Goal: Book appointment/travel/reservation

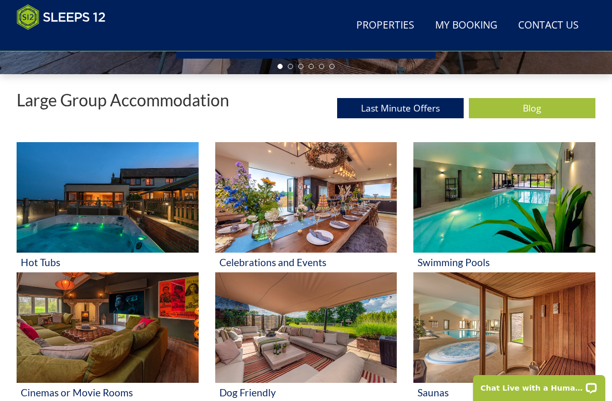
scroll to position [356, 0]
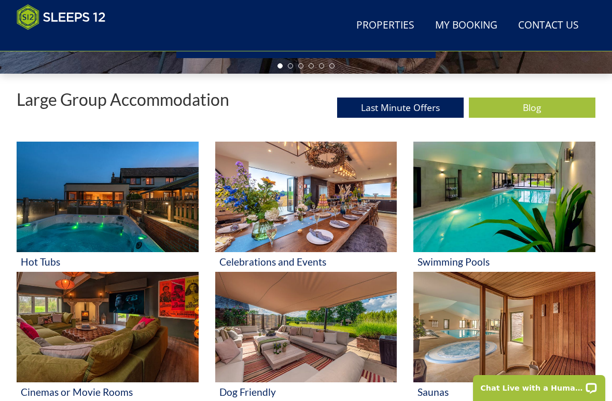
click at [423, 108] on link "Last Minute Offers" at bounding box center [400, 107] width 127 height 20
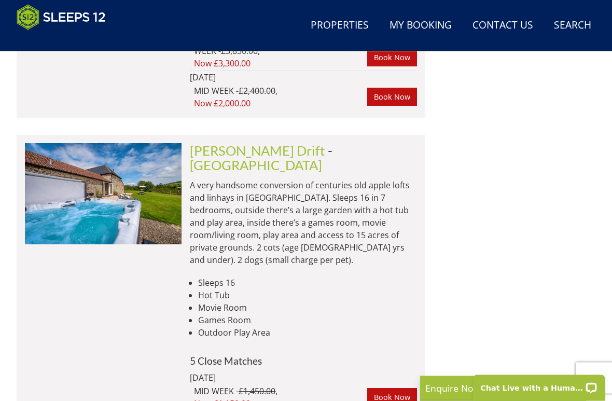
scroll to position [7576, 0]
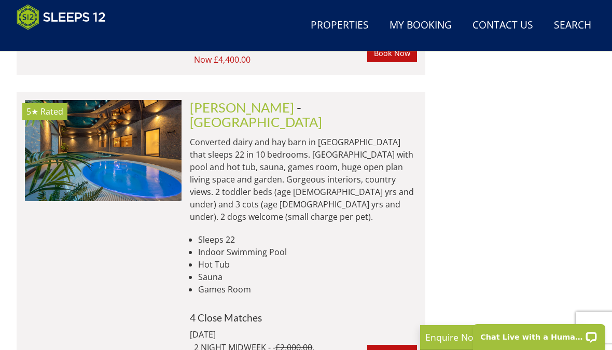
scroll to position [9468, 0]
click at [358, 29] on link "Properties" at bounding box center [339, 25] width 66 height 23
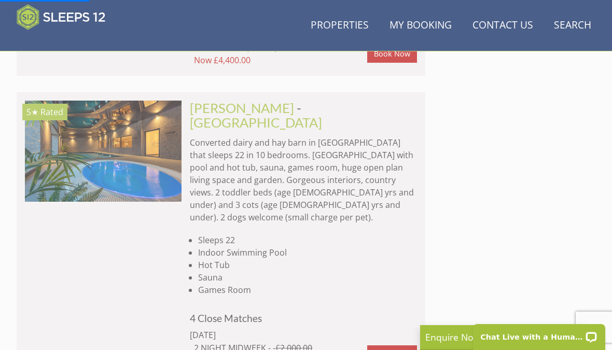
click at [350, 27] on link "Properties" at bounding box center [339, 25] width 66 height 23
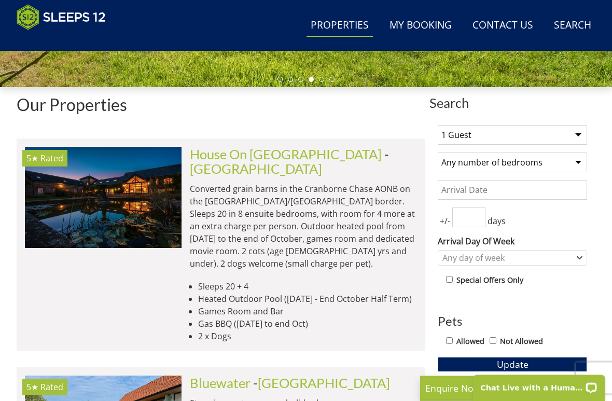
scroll to position [343, 0]
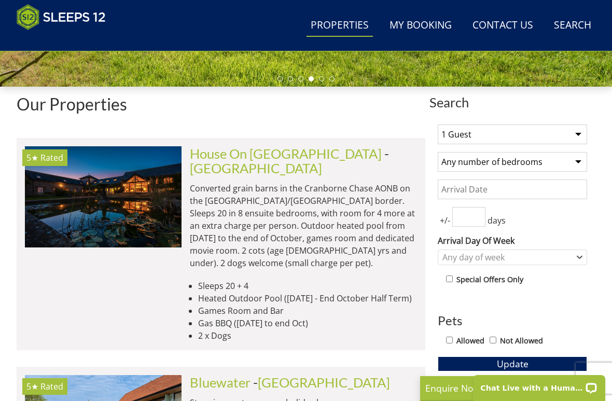
click at [580, 160] on select "Any number of bedrooms 1 Bedroom 2 Bedrooms 3 Bedrooms 4 Bedrooms 5 Bedrooms 6 …" at bounding box center [512, 162] width 149 height 20
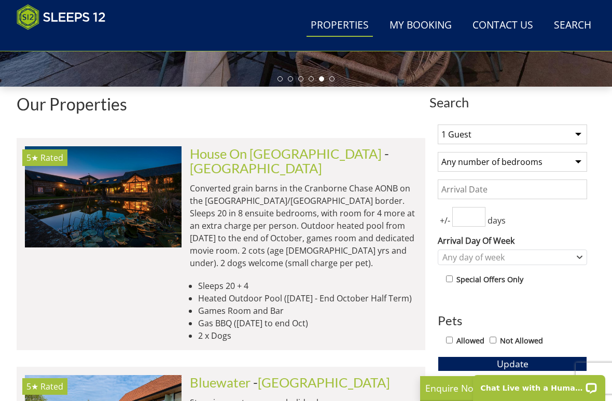
select select "5"
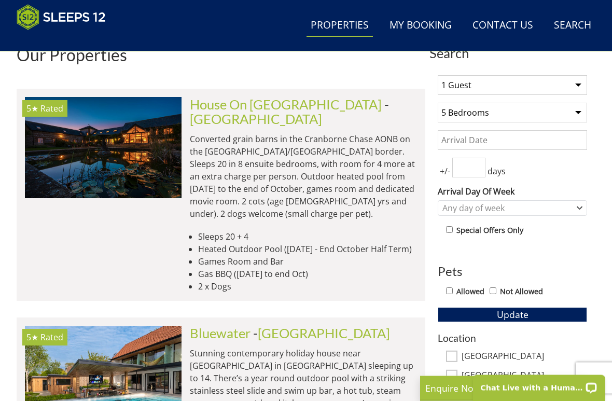
scroll to position [392, 0]
click at [446, 287] on input "Allowed" at bounding box center [449, 290] width 7 height 7
checkbox input "true"
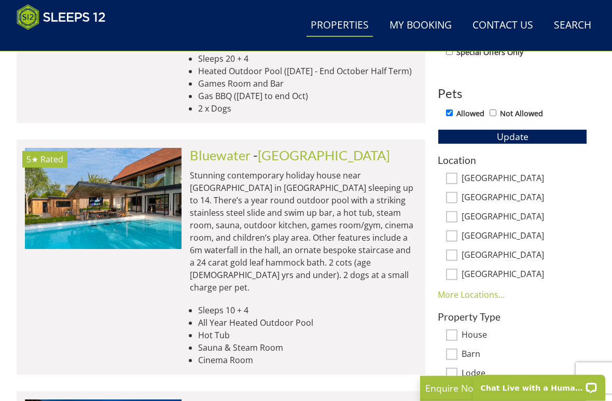
scroll to position [570, 0]
click at [452, 168] on div "Location [GEOGRAPHIC_DATA] [GEOGRAPHIC_DATA][PERSON_NAME][GEOGRAPHIC_DATA] [GEO…" at bounding box center [512, 228] width 149 height 146
click at [447, 176] on input "[GEOGRAPHIC_DATA]" at bounding box center [451, 178] width 11 height 11
checkbox input "true"
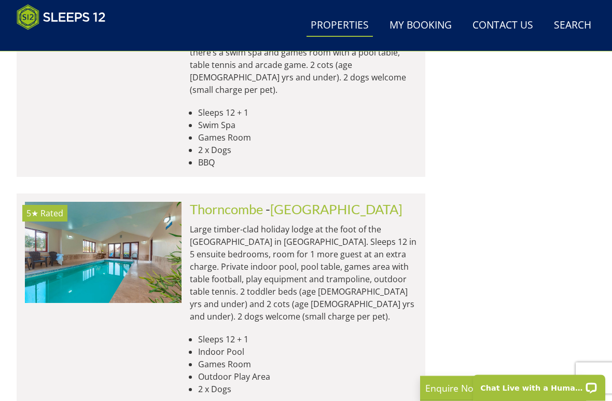
scroll to position [1340, 0]
click at [316, 201] on link "[GEOGRAPHIC_DATA]" at bounding box center [336, 209] width 132 height 16
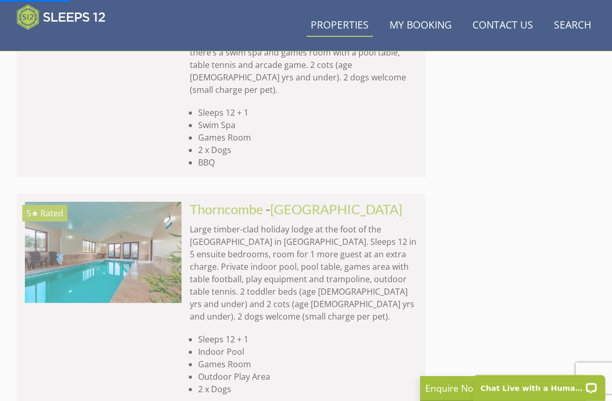
click at [243, 201] on link "Thorncombe" at bounding box center [226, 209] width 73 height 16
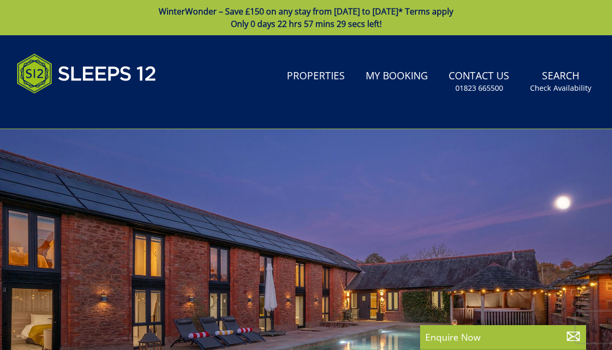
select select "5"
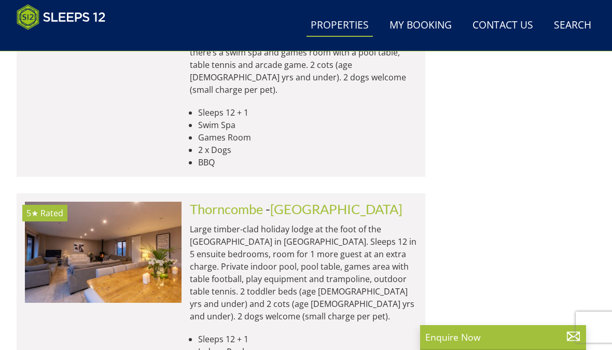
scroll to position [0, 2822]
click at [217, 201] on link "Thorncombe" at bounding box center [226, 209] width 73 height 16
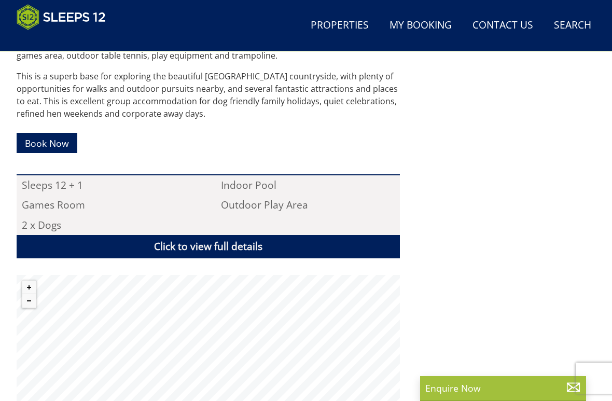
scroll to position [601, 0]
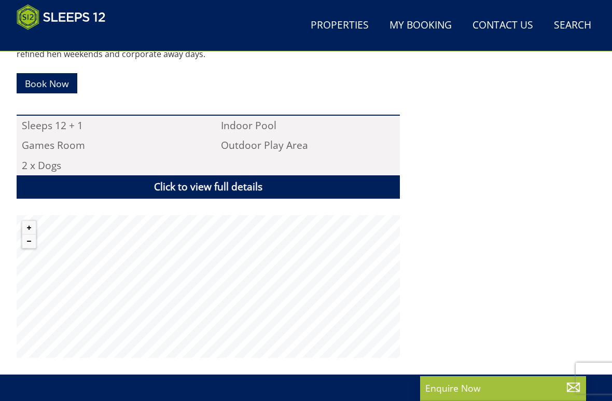
click at [46, 80] on link "Book Now" at bounding box center [47, 83] width 61 height 20
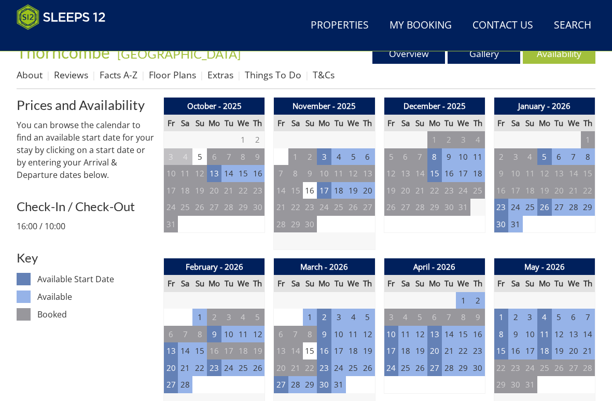
scroll to position [395, 0]
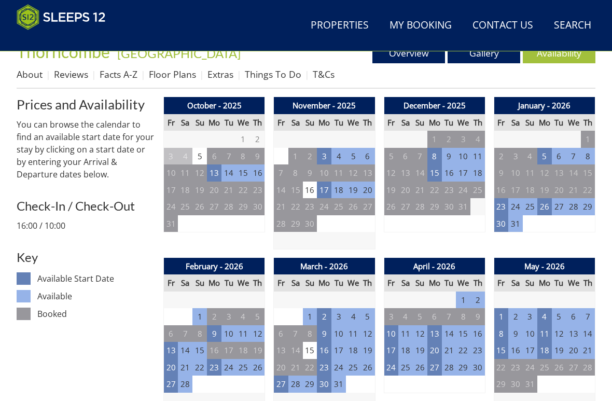
click at [218, 173] on td "13" at bounding box center [214, 172] width 15 height 17
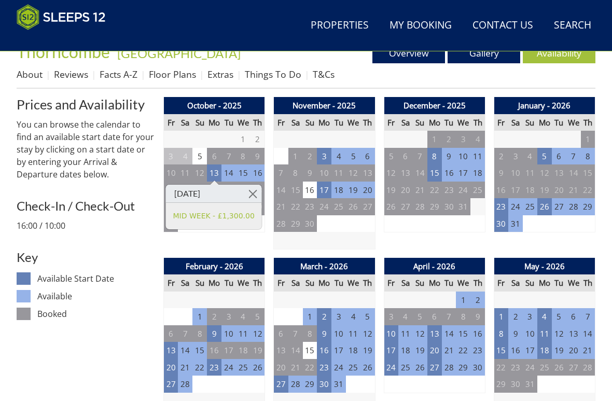
click at [501, 203] on td "23" at bounding box center [501, 206] width 15 height 17
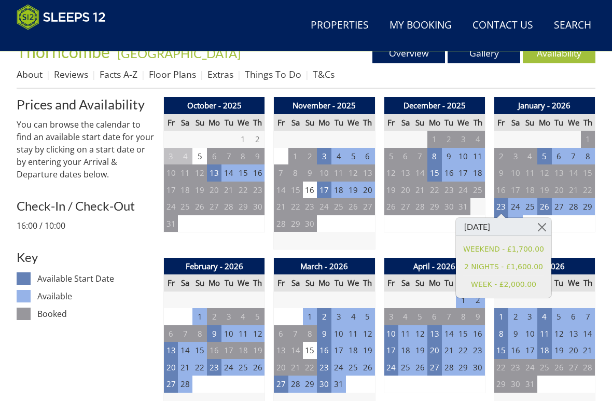
click at [309, 190] on td "16" at bounding box center [310, 189] width 15 height 17
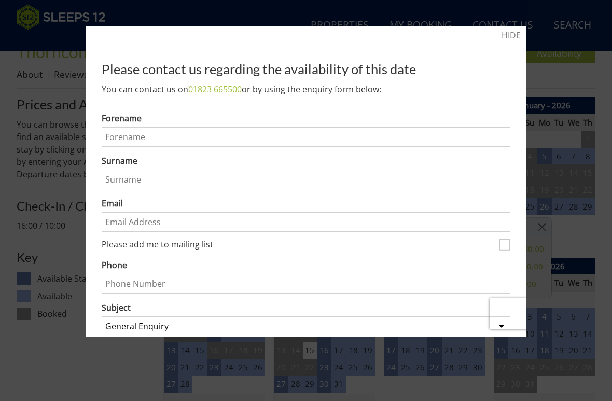
click at [523, 32] on div "HIDE Please contact us regarding the availability of this date You can contact …" at bounding box center [306, 181] width 441 height 311
click at [514, 37] on link "HIDE" at bounding box center [510, 35] width 19 height 12
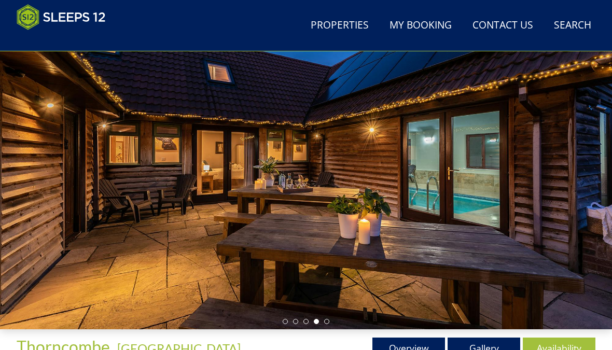
scroll to position [0, 0]
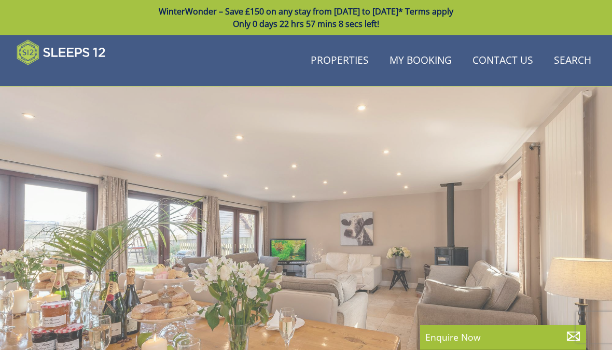
scroll to position [601, 0]
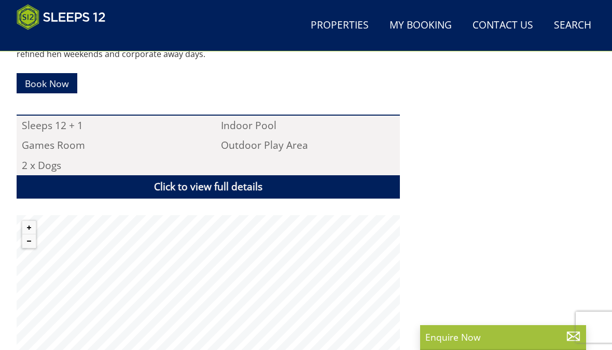
scroll to position [1340, 0]
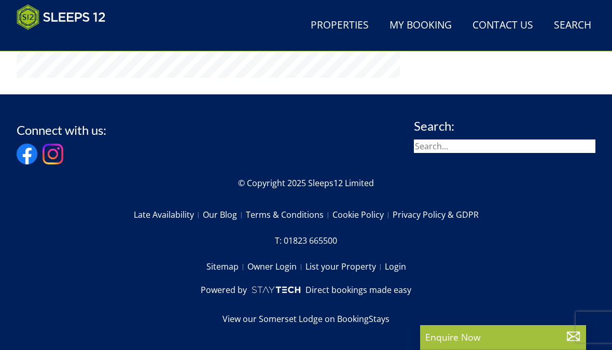
select select "5"
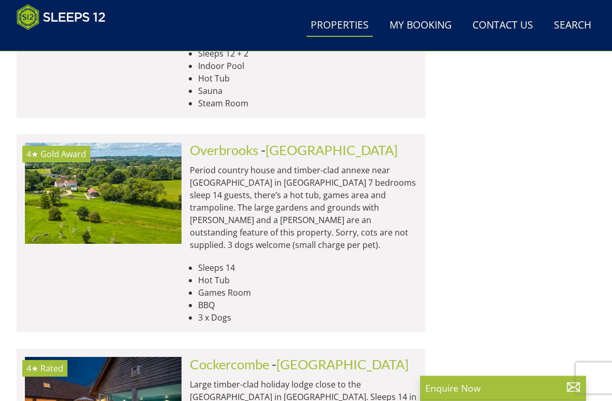
scroll to position [3454, 0]
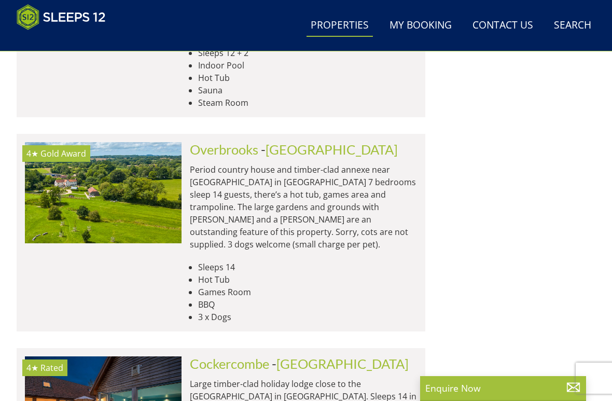
click at [245, 356] on link "Cockercombe" at bounding box center [229, 364] width 79 height 16
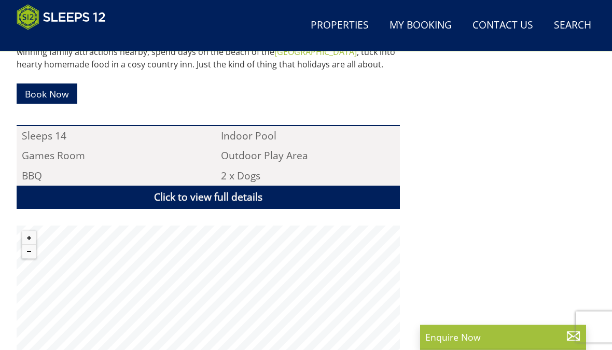
scroll to position [634, 0]
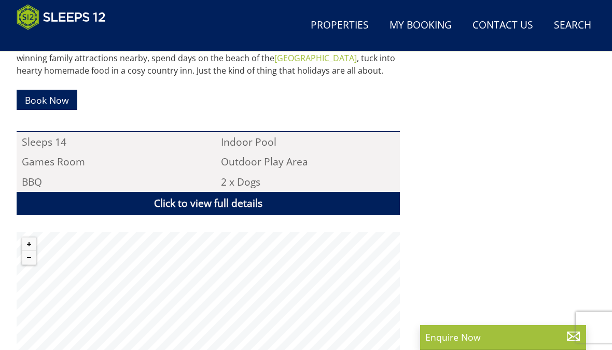
click at [48, 90] on link "Book Now" at bounding box center [47, 100] width 61 height 20
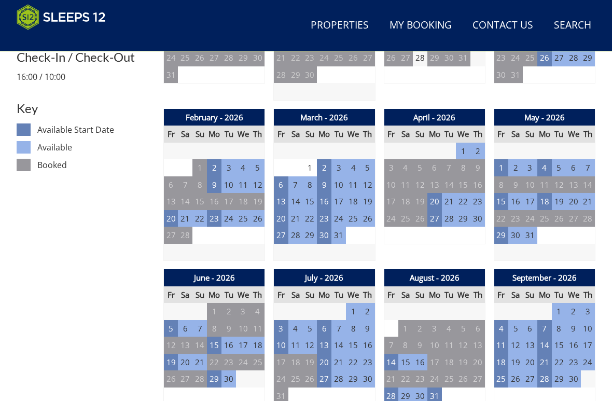
scroll to position [544, 0]
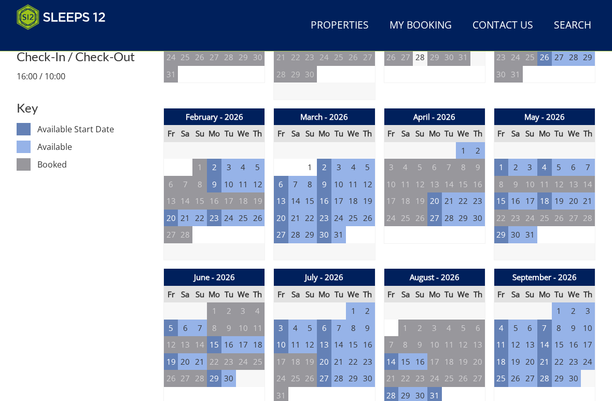
click at [172, 215] on td "20" at bounding box center [171, 217] width 15 height 17
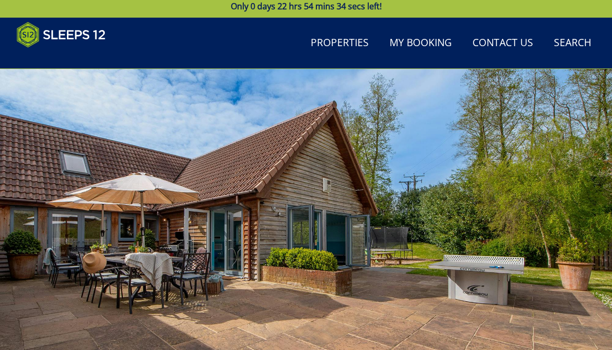
scroll to position [0, 0]
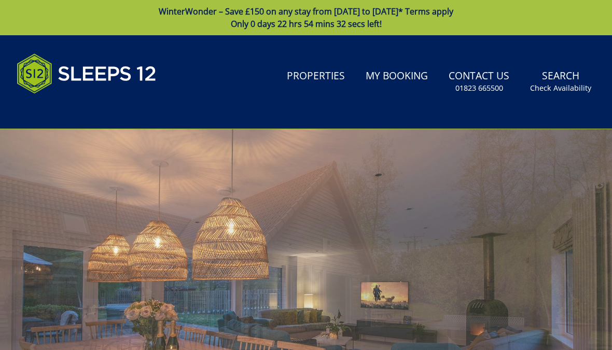
scroll to position [634, 0]
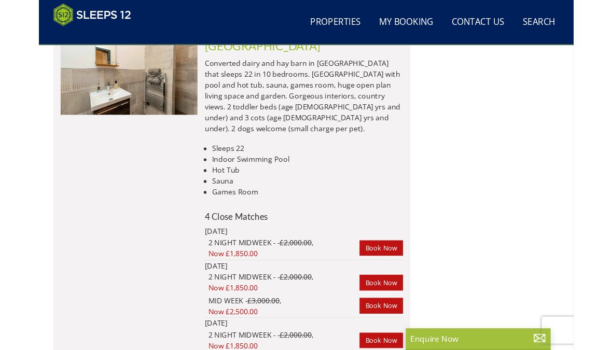
scroll to position [9493, 0]
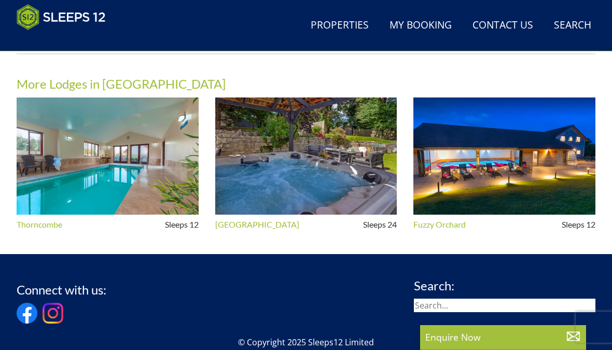
scroll to position [862, 0]
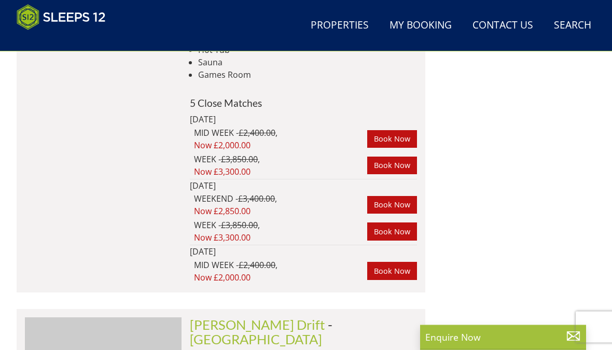
scroll to position [7385, 0]
click at [572, 27] on link "Search Check Availability" at bounding box center [573, 25] width 46 height 23
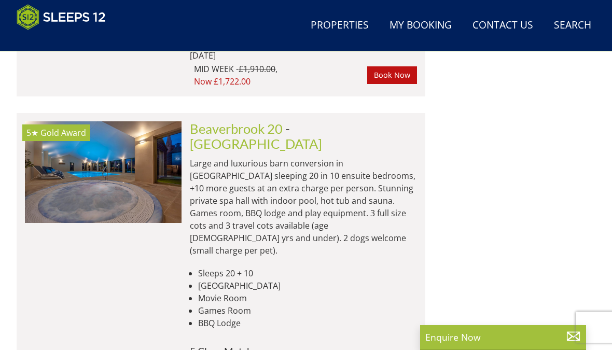
scroll to position [0, 0]
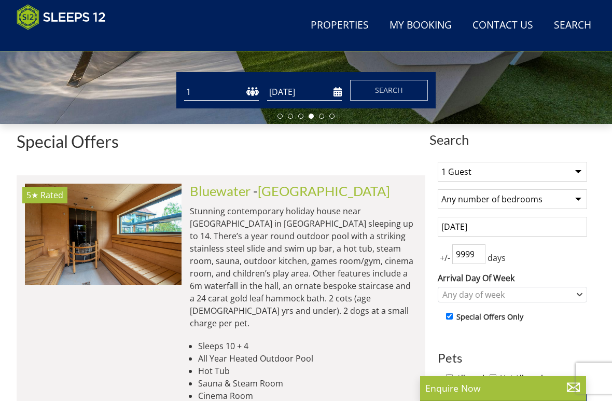
click at [575, 177] on select "1 Guest 2 Guests 3 Guests 4 Guests 5 Guests 6 Guests 7 Guests 8 Guests 9 Guests…" at bounding box center [512, 172] width 149 height 20
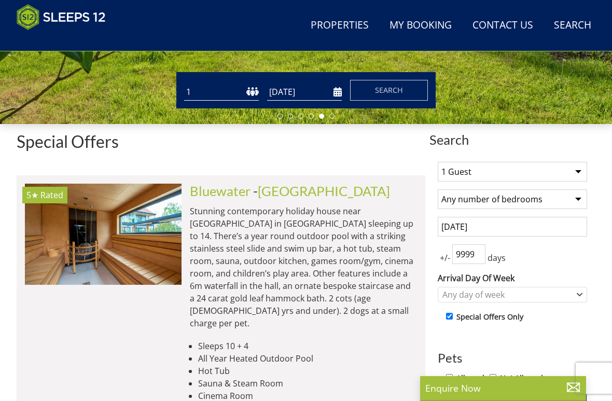
select select "6"
click at [524, 226] on input "[DATE]" at bounding box center [512, 227] width 149 height 20
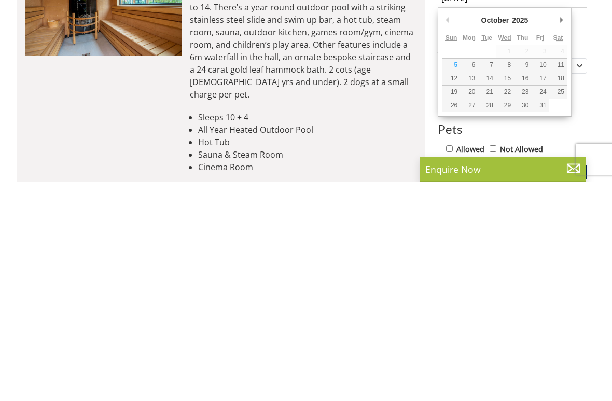
click at [446, 376] on div "Enquire Now" at bounding box center [503, 388] width 166 height 25
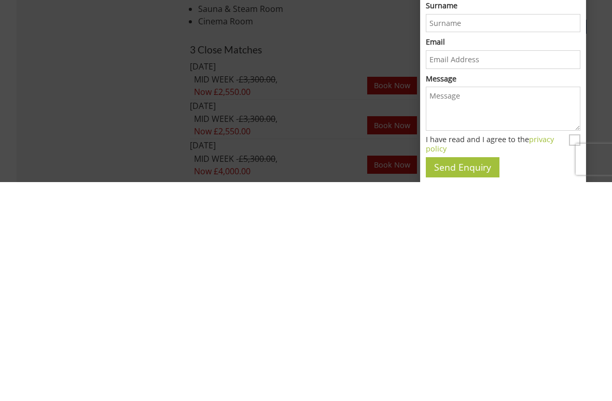
click at [313, 344] on span "Now £2,550.00" at bounding box center [280, 350] width 173 height 12
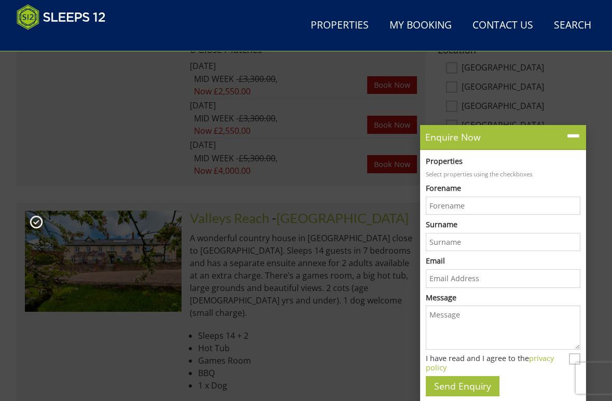
click at [573, 139] on icon at bounding box center [573, 136] width 15 height 15
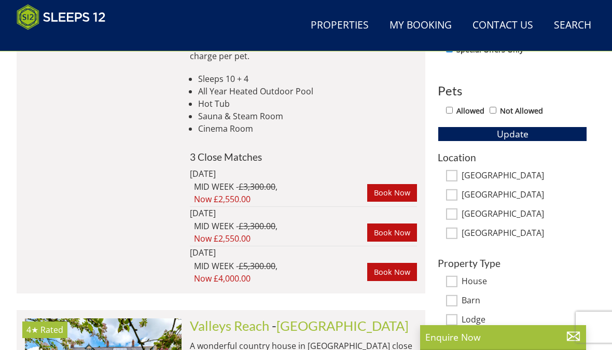
click at [456, 169] on div "Location [GEOGRAPHIC_DATA] [GEOGRAPHIC_DATA][PERSON_NAME][GEOGRAPHIC_DATA] [GEO…" at bounding box center [512, 196] width 149 height 88
click at [450, 107] on input "Allowed" at bounding box center [449, 110] width 7 height 7
checkbox input "true"
click at [450, 170] on input "[GEOGRAPHIC_DATA]" at bounding box center [451, 175] width 11 height 11
checkbox input "true"
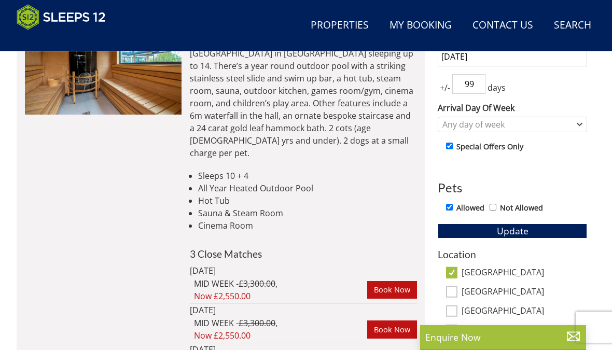
type input "9"
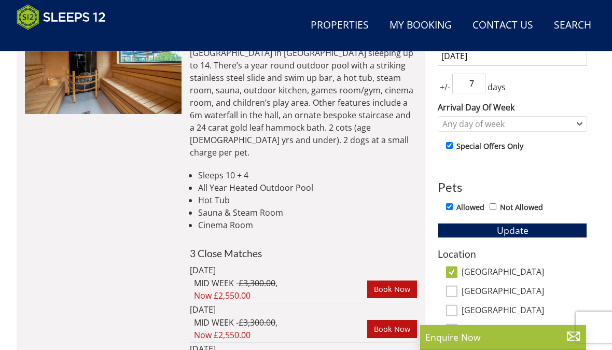
type input "7"
click at [536, 232] on button "Update" at bounding box center [512, 230] width 149 height 15
